Goal: Information Seeking & Learning: Learn about a topic

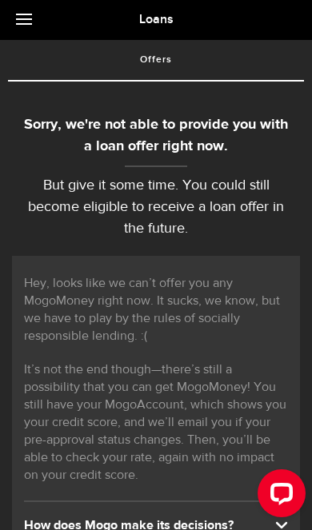
click at [47, 22] on link at bounding box center [28, 20] width 56 height 40
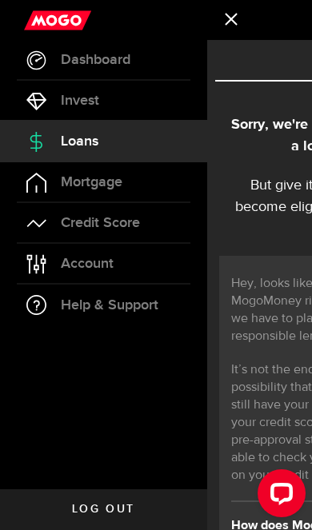
click at [118, 227] on span "Credit Score" at bounding box center [100, 223] width 79 height 14
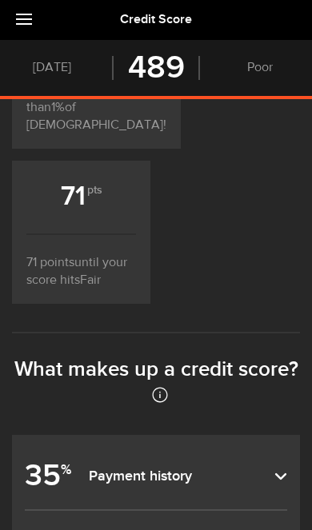
scroll to position [712, 0]
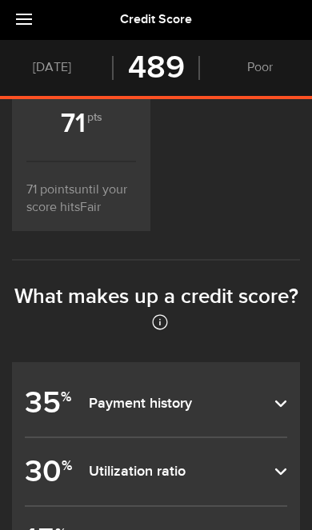
click at [268, 395] on dfn "Payment history" at bounding box center [181, 404] width 185 height 18
click at [0, 0] on input "35 % Payment history" at bounding box center [0, 0] width 0 height 0
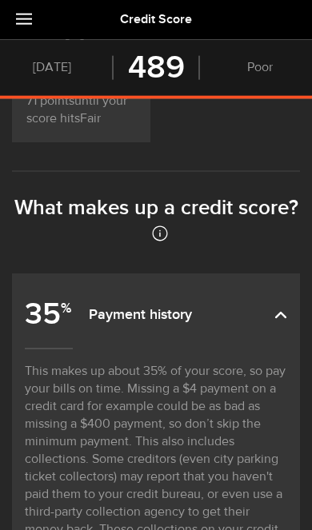
scroll to position [800, 0]
click at [274, 281] on label "35 % Payment history" at bounding box center [156, 314] width 262 height 67
click at [0, 0] on input "35 % Payment history" at bounding box center [0, 0] width 0 height 0
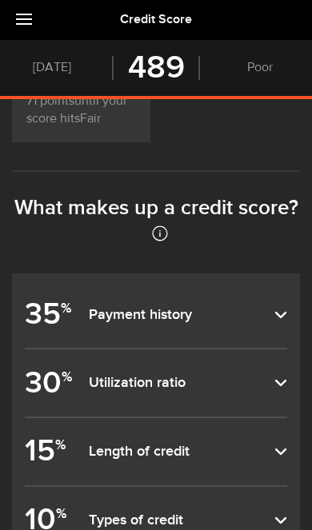
click at [229, 418] on label "15 % Length of credit" at bounding box center [156, 451] width 262 height 67
click at [0, 0] on input "15 % Length of credit" at bounding box center [0, 0] width 0 height 0
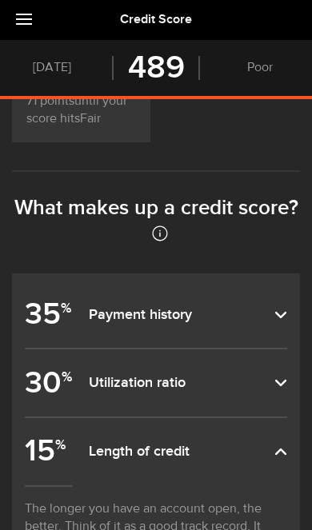
click at [240, 443] on dfn "Length of credit" at bounding box center [181, 452] width 185 height 18
click at [0, 0] on input "15 % Length of credit" at bounding box center [0, 0] width 0 height 0
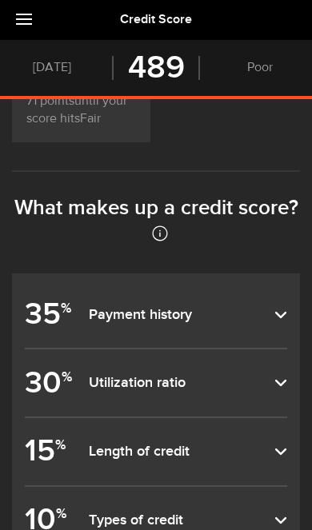
click at [0, 0] on input "10 % Inquiries" at bounding box center [0, 0] width 0 height 0
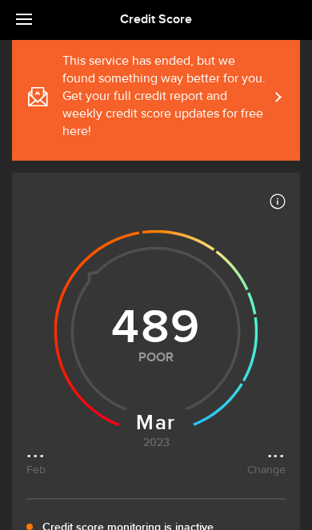
scroll to position [0, 0]
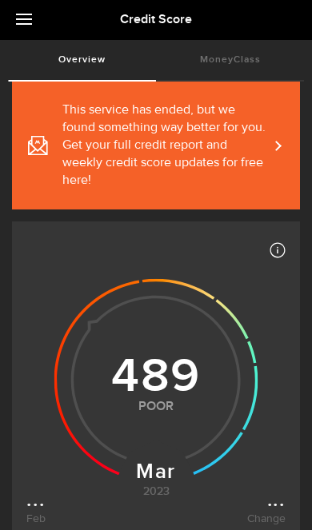
click at [269, 157] on link "This service has ended, but we found something way better for you. Get your ful…" at bounding box center [156, 146] width 288 height 128
